Goal: Task Accomplishment & Management: Manage account settings

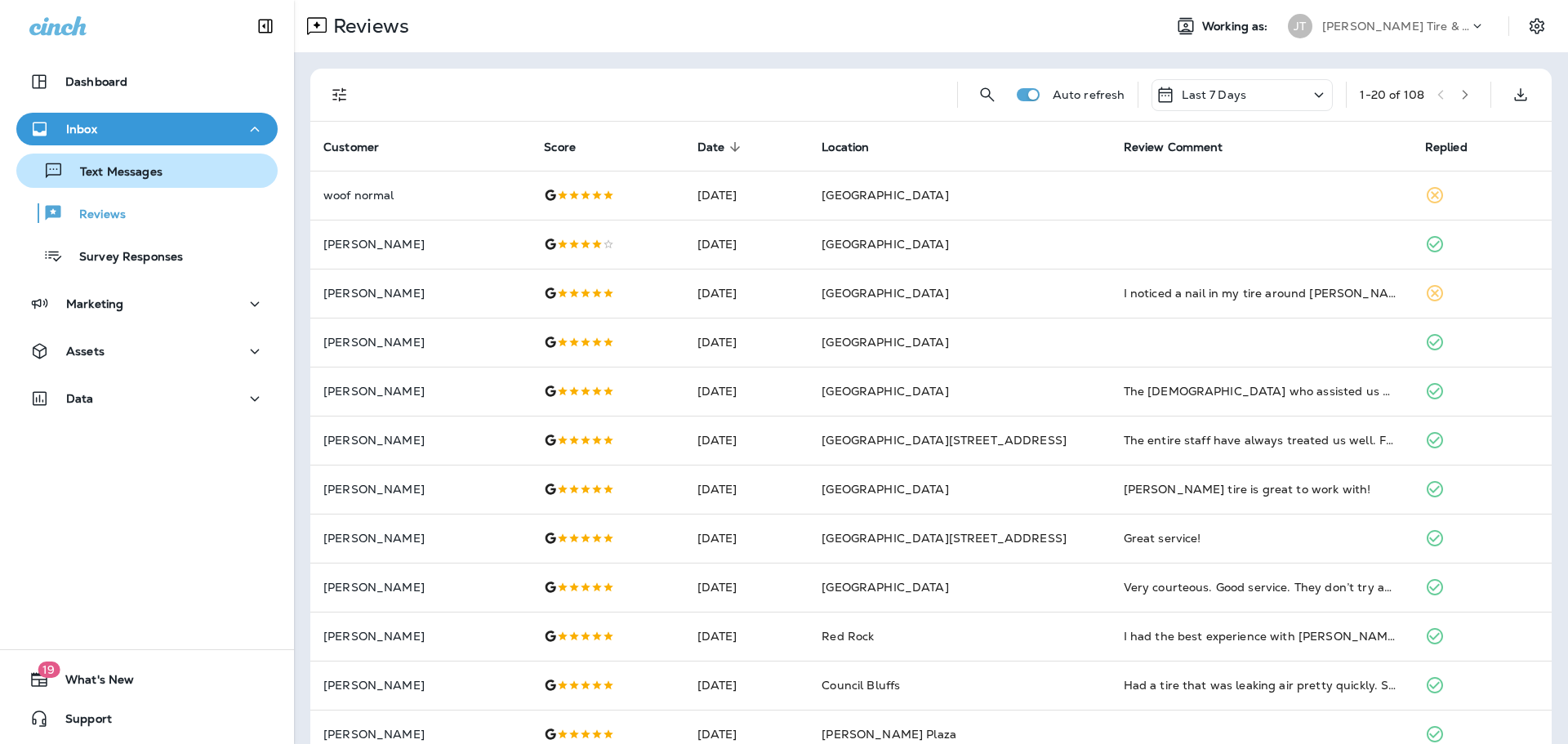
click at [101, 178] on p "Text Messages" at bounding box center [113, 173] width 99 height 16
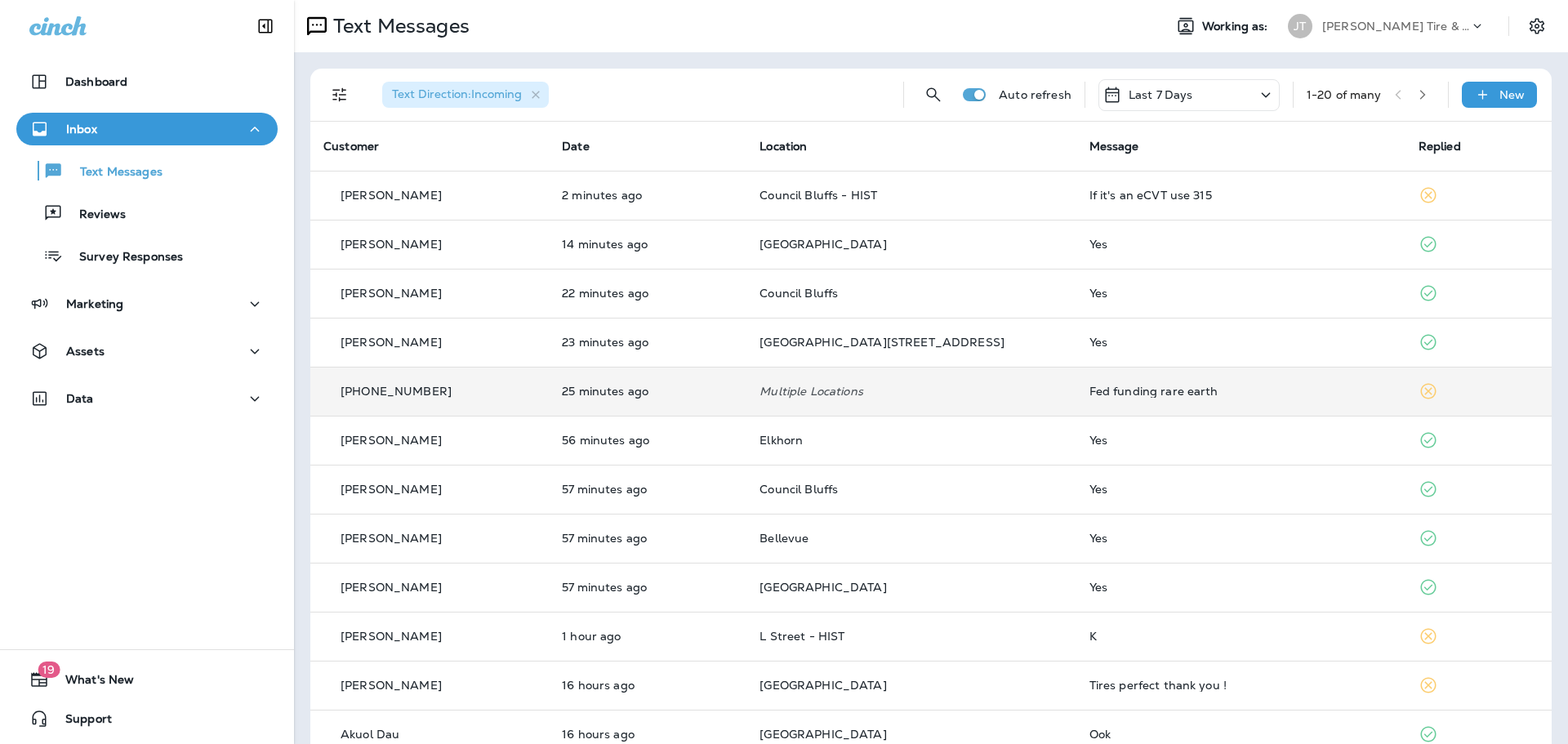
click at [733, 384] on p "25 minutes ago" at bounding box center [647, 391] width 171 height 13
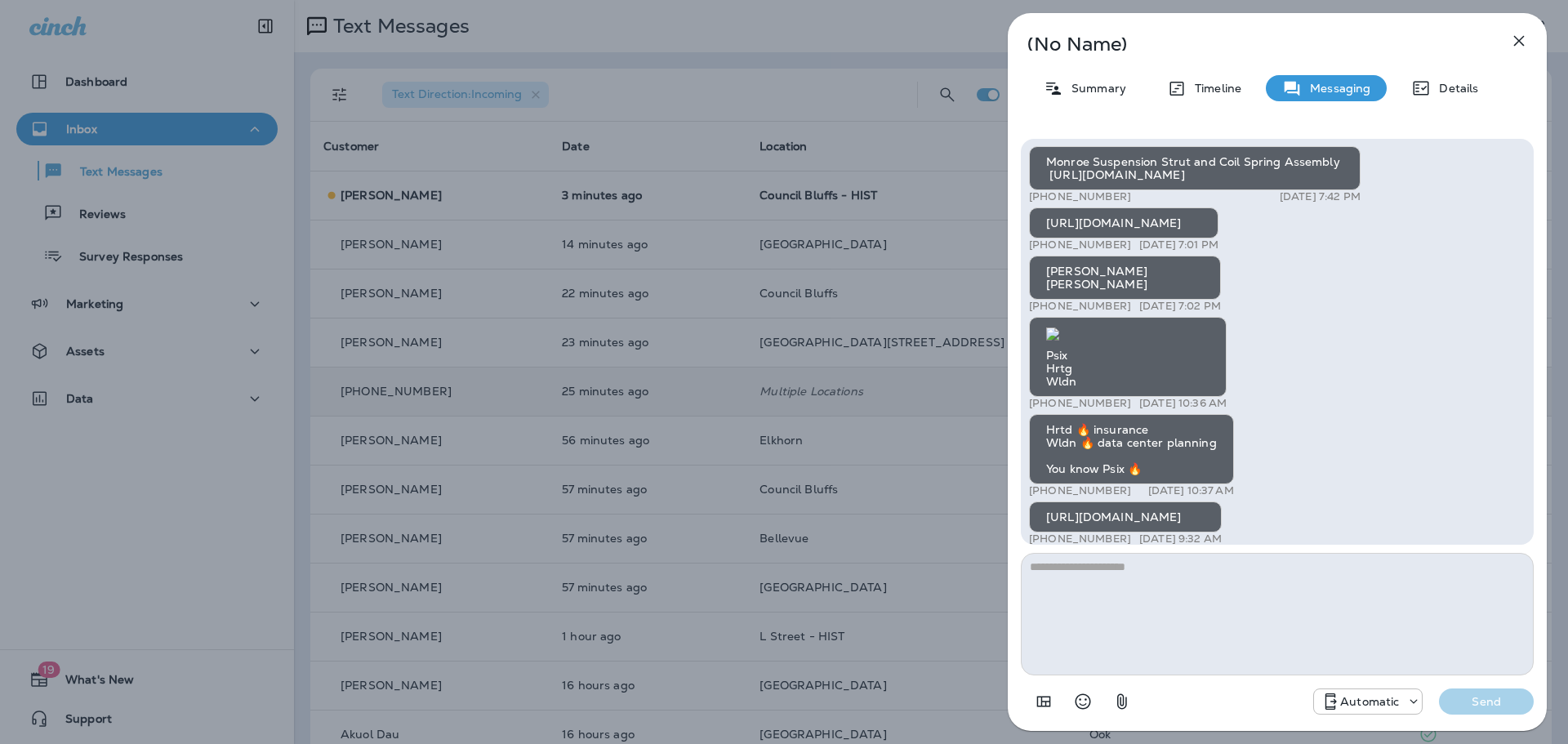
scroll to position [-489, 0]
click at [1514, 47] on icon "button" at bounding box center [1518, 40] width 20 height 20
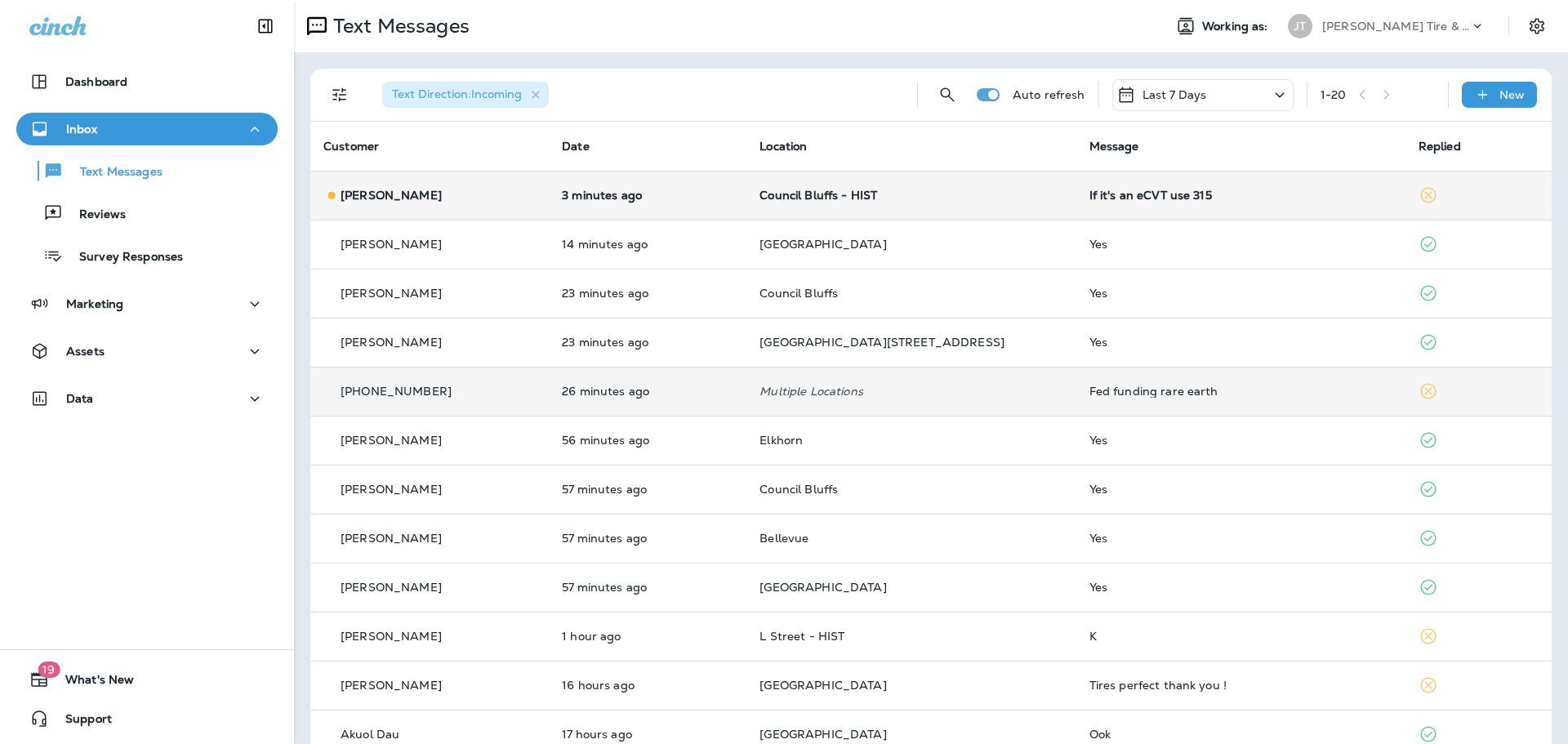
click at [1089, 190] on div "If it's an eCVT use 315" at bounding box center [1240, 195] width 303 height 13
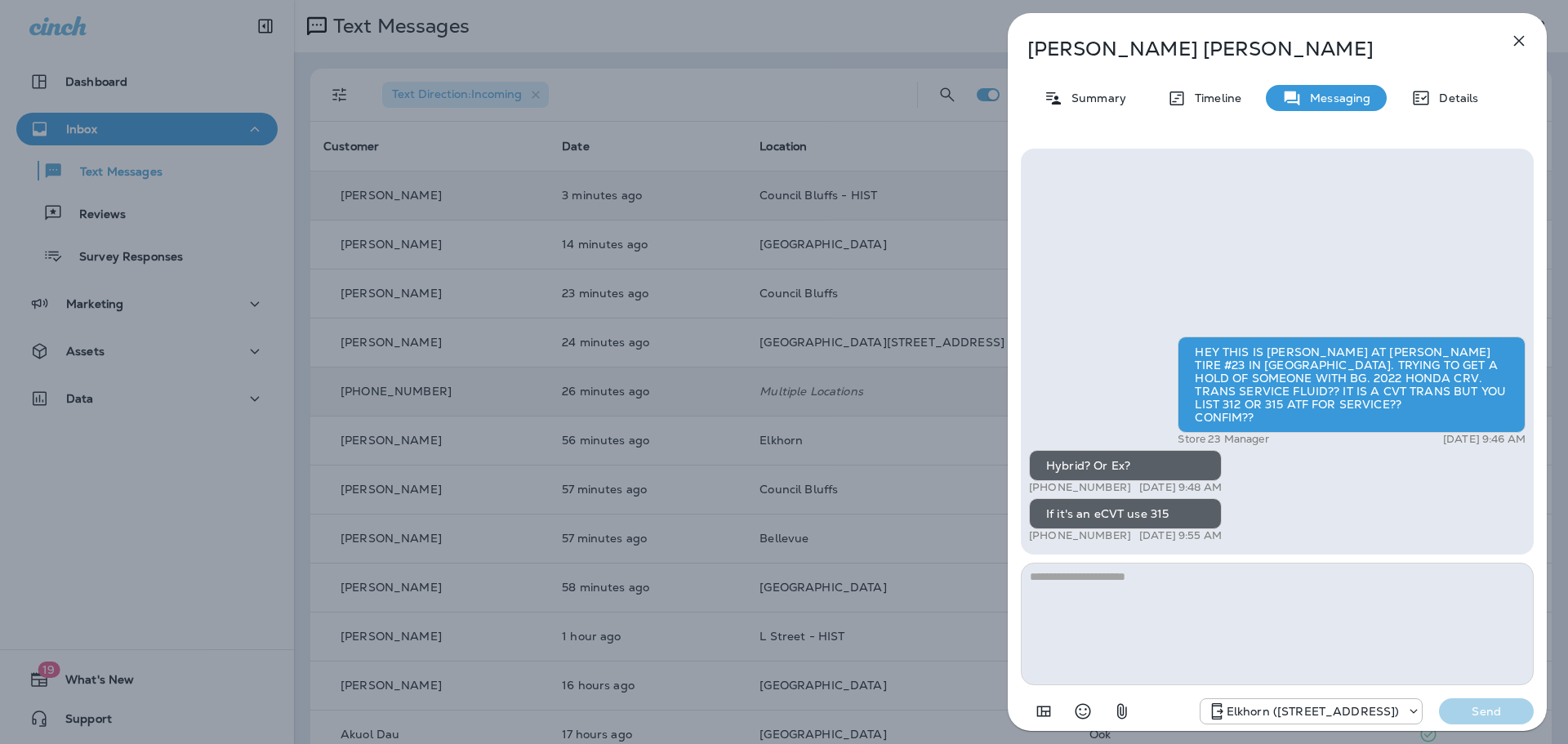
click at [1521, 39] on icon "button" at bounding box center [1518, 40] width 10 height 10
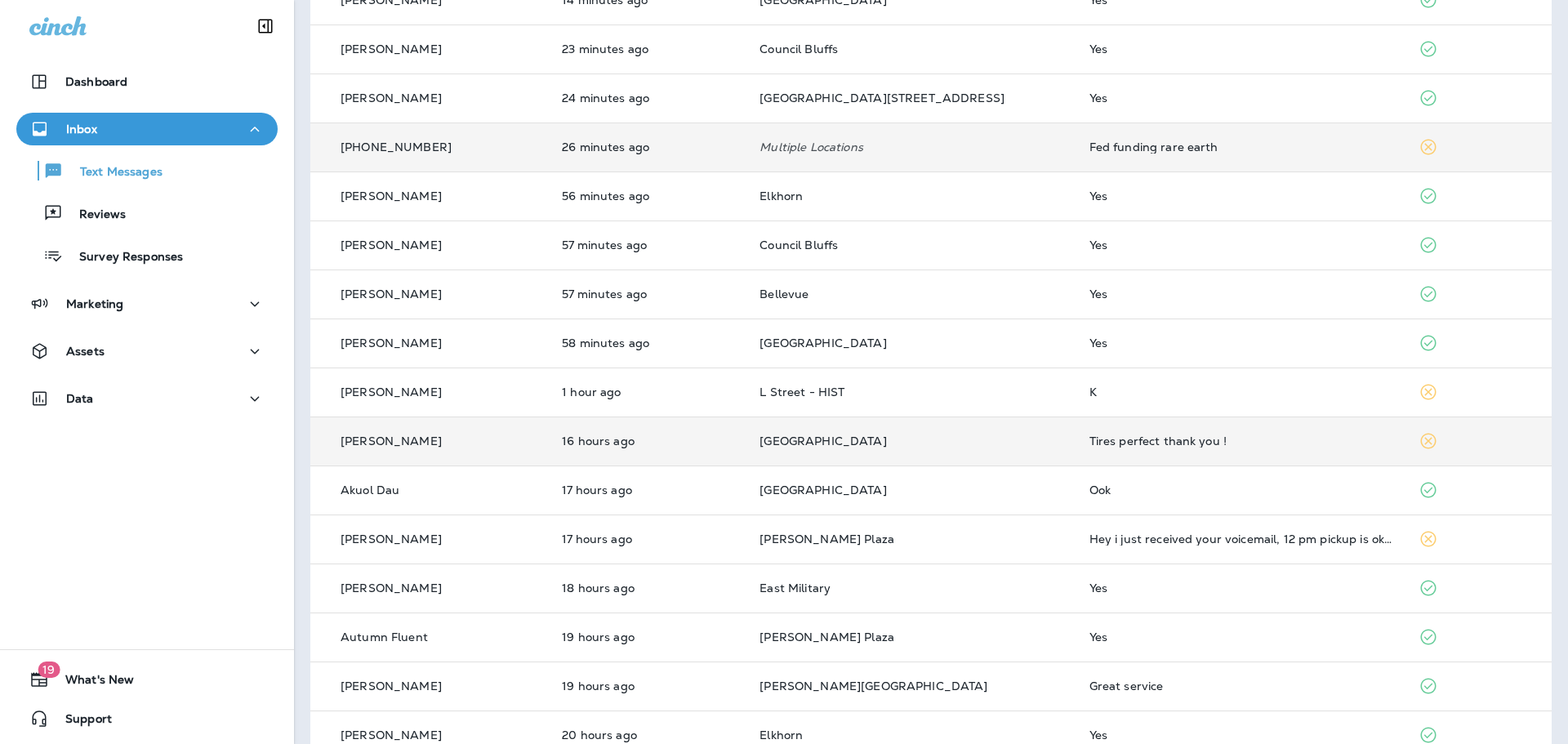
scroll to position [245, 0]
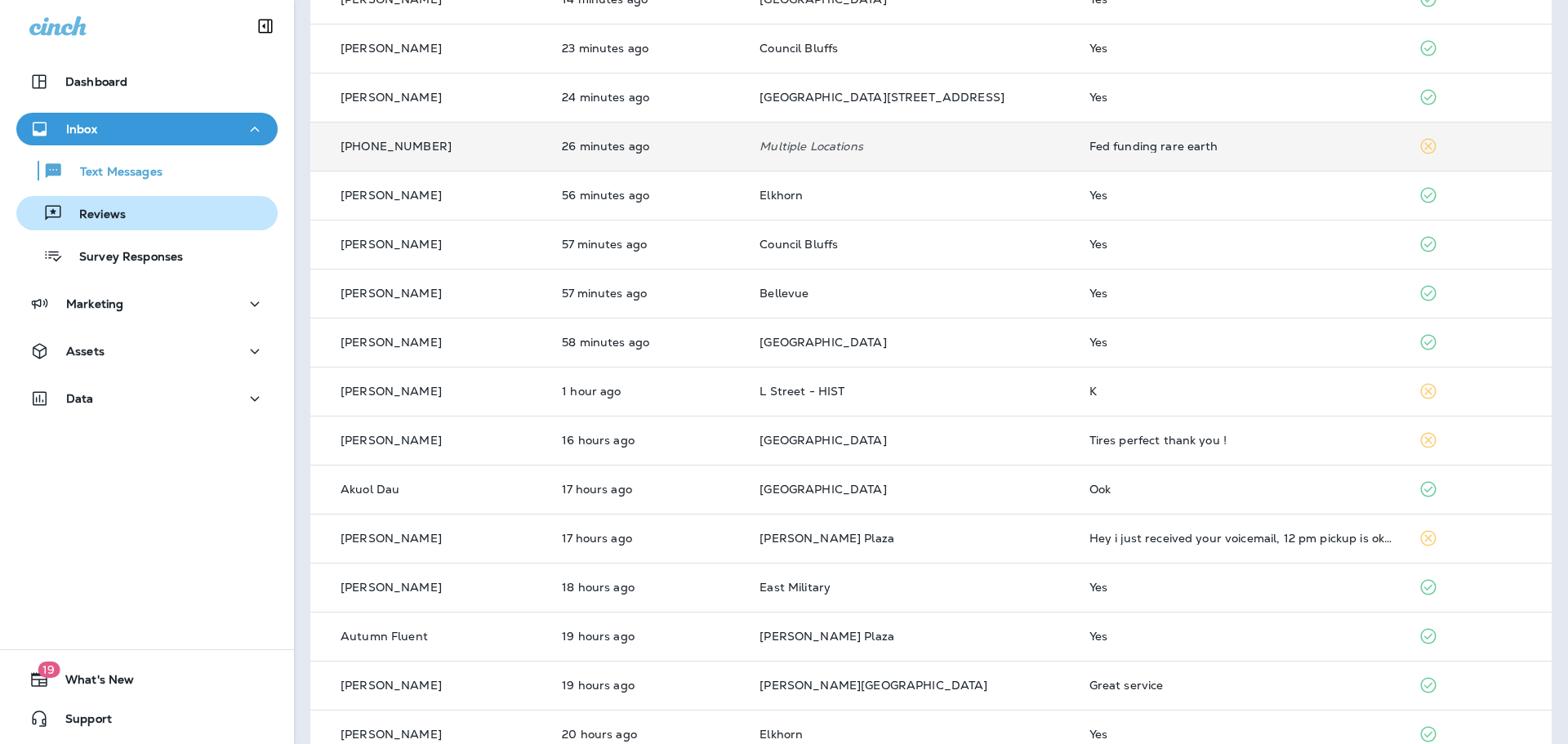
click at [203, 209] on div "Reviews" at bounding box center [147, 213] width 248 height 24
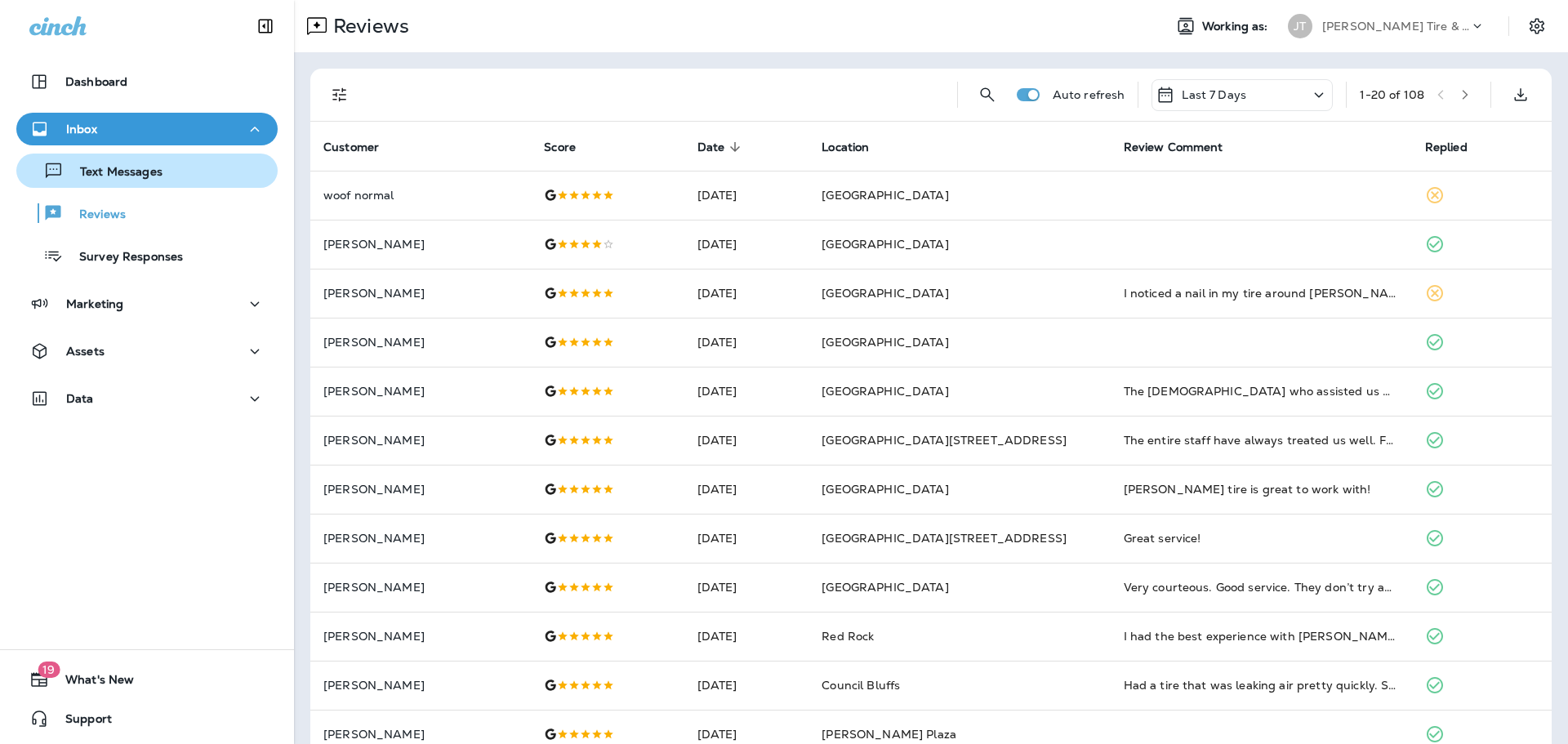
click at [156, 182] on div "Text Messages" at bounding box center [92, 171] width 140 height 24
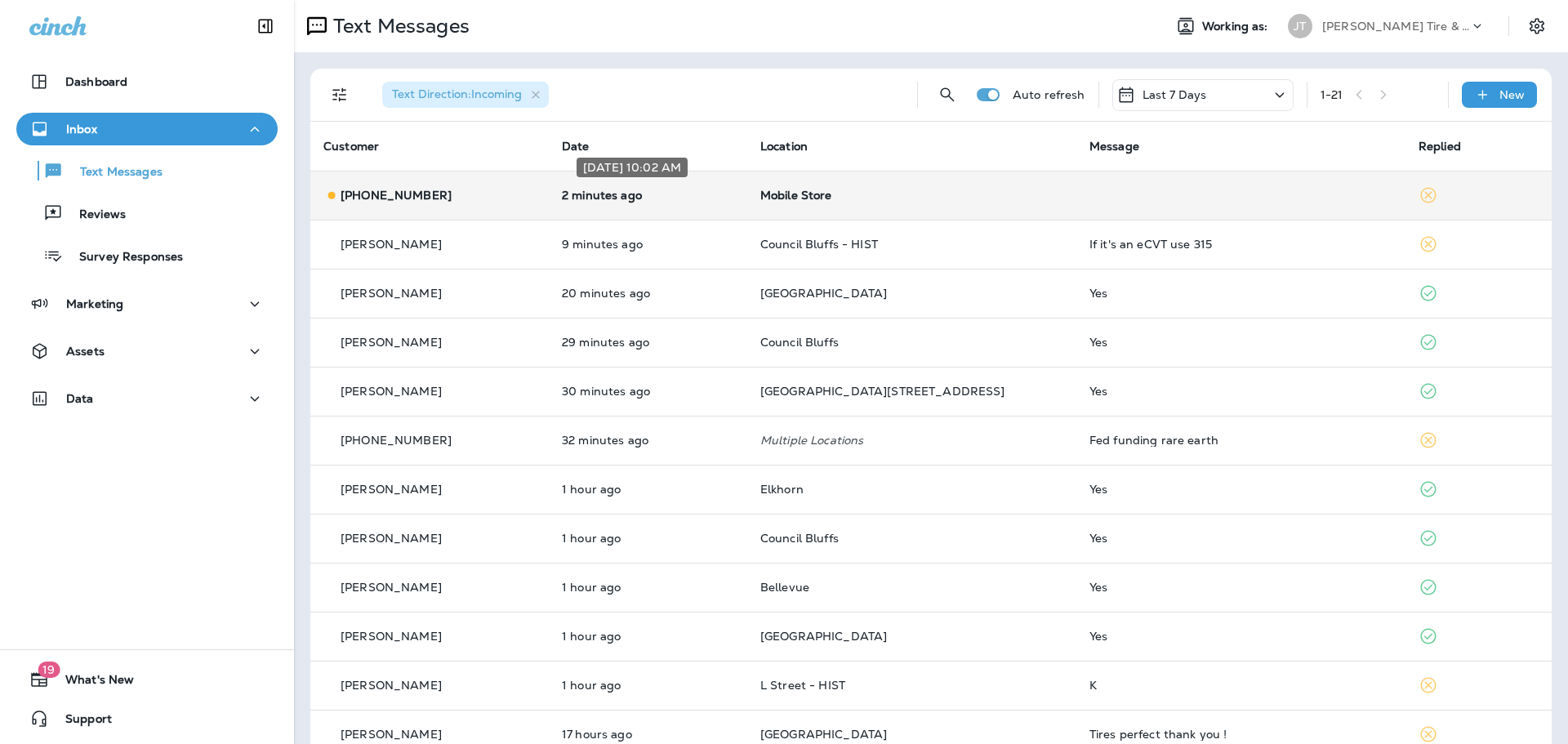
click at [633, 195] on p "2 minutes ago" at bounding box center [647, 195] width 172 height 13
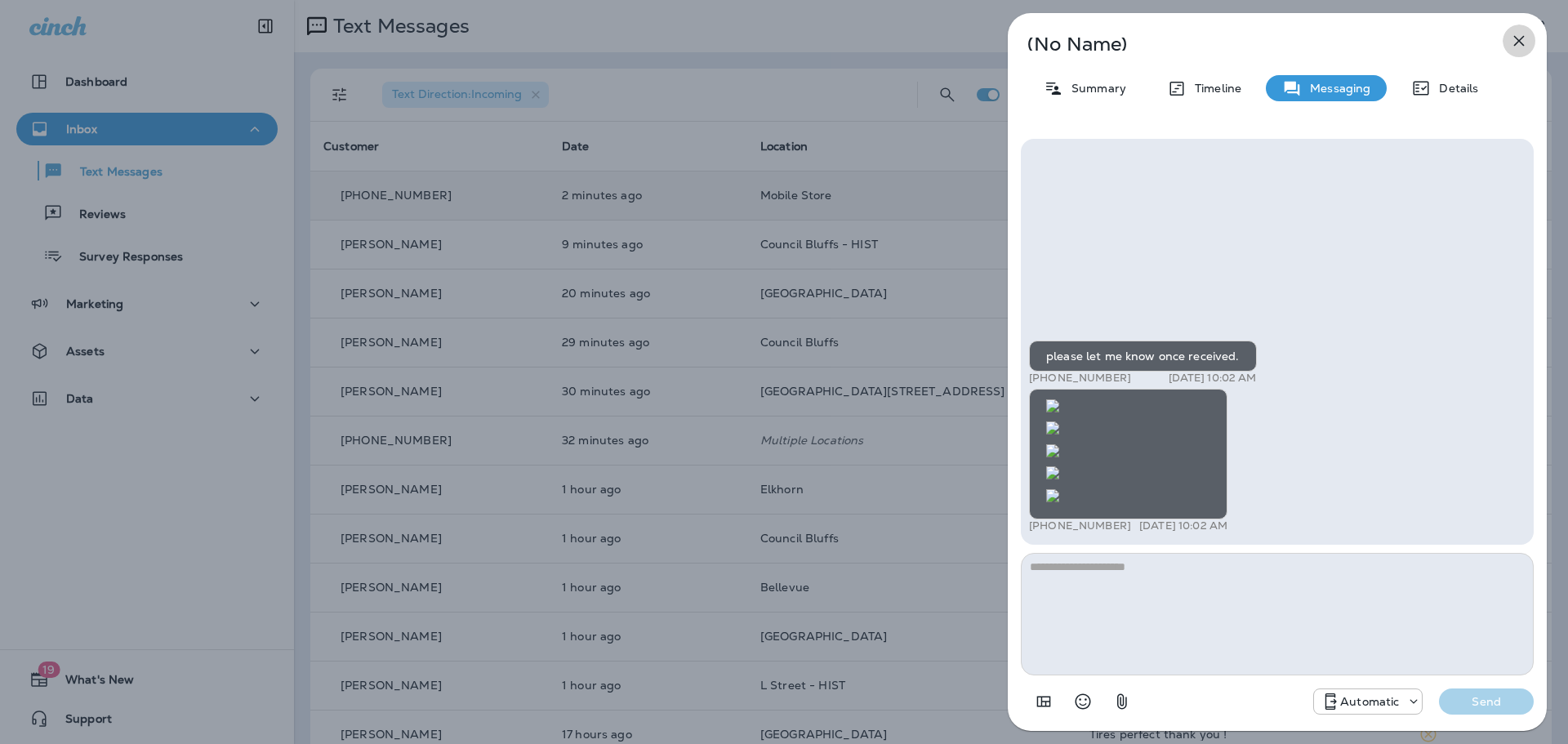
click at [1517, 37] on icon "button" at bounding box center [1518, 40] width 20 height 20
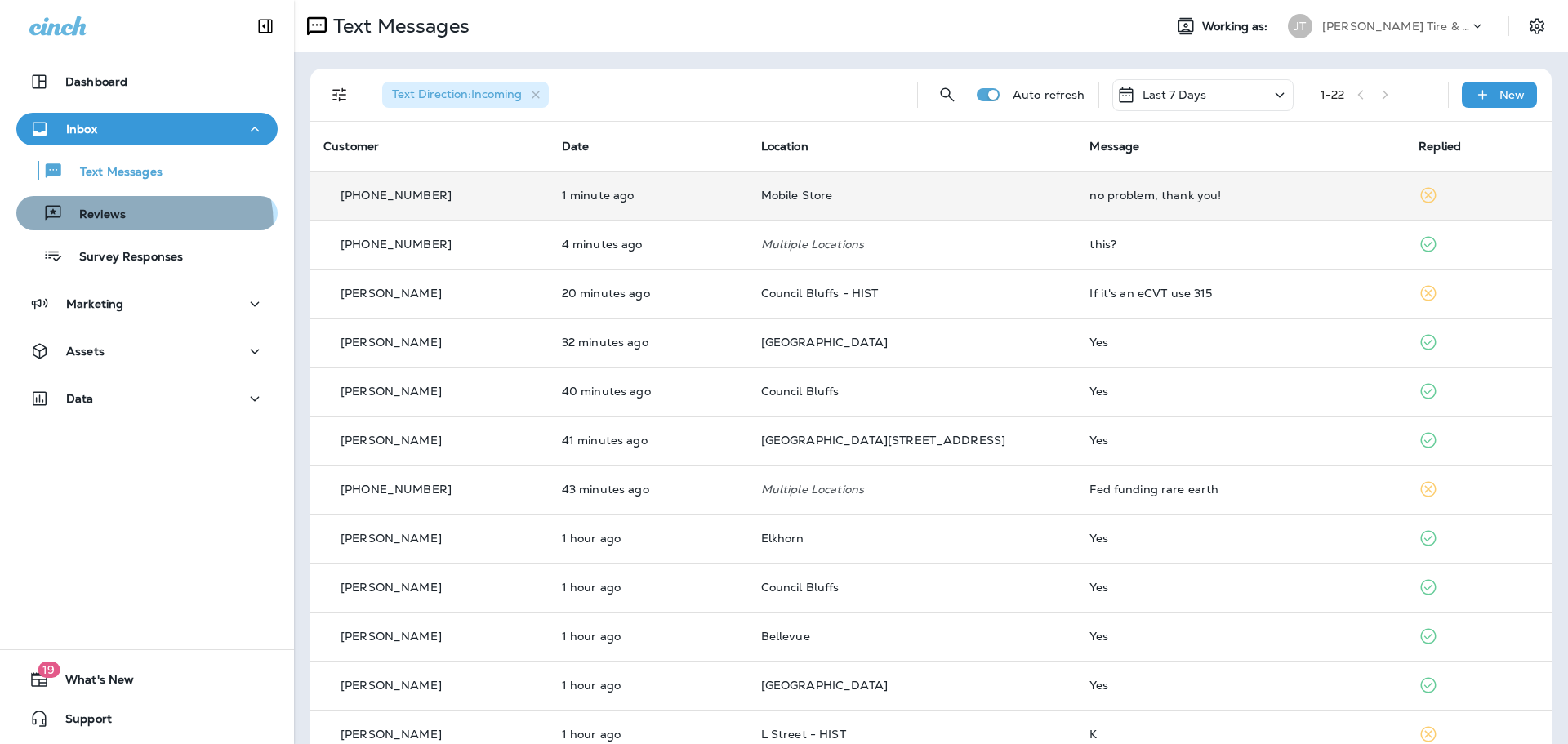
click at [123, 226] on button "Reviews" at bounding box center [147, 213] width 261 height 34
